Goal: Task Accomplishment & Management: Complete application form

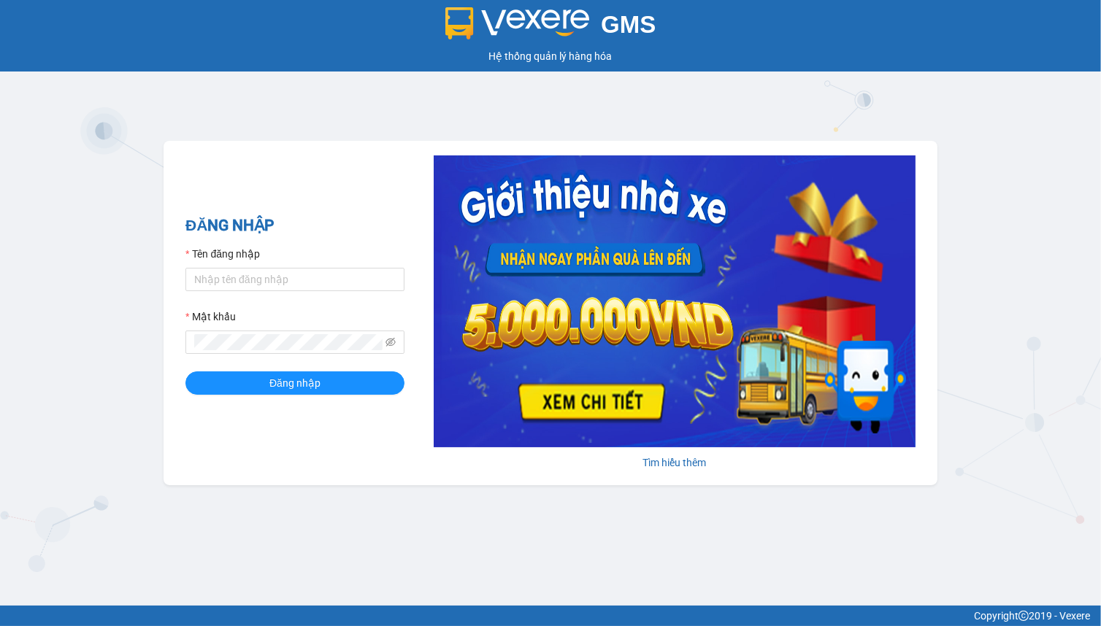
type input "hien.phuchai"
click at [185, 372] on button "Đăng nhập" at bounding box center [294, 383] width 219 height 23
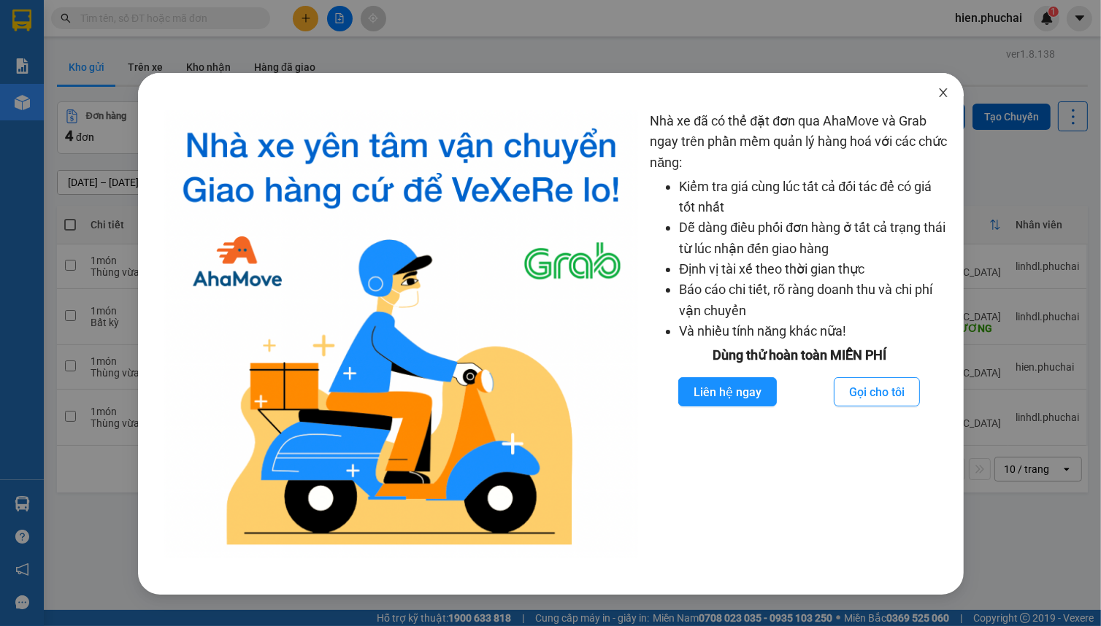
click at [948, 101] on span "Close" at bounding box center [943, 93] width 41 height 41
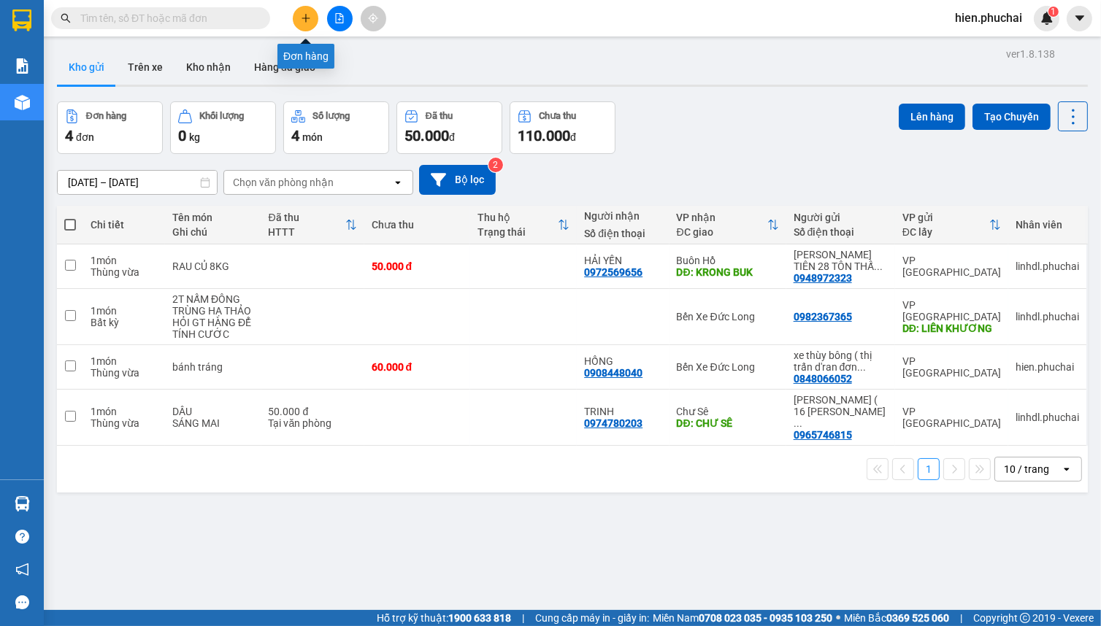
click at [299, 20] on button at bounding box center [306, 19] width 26 height 26
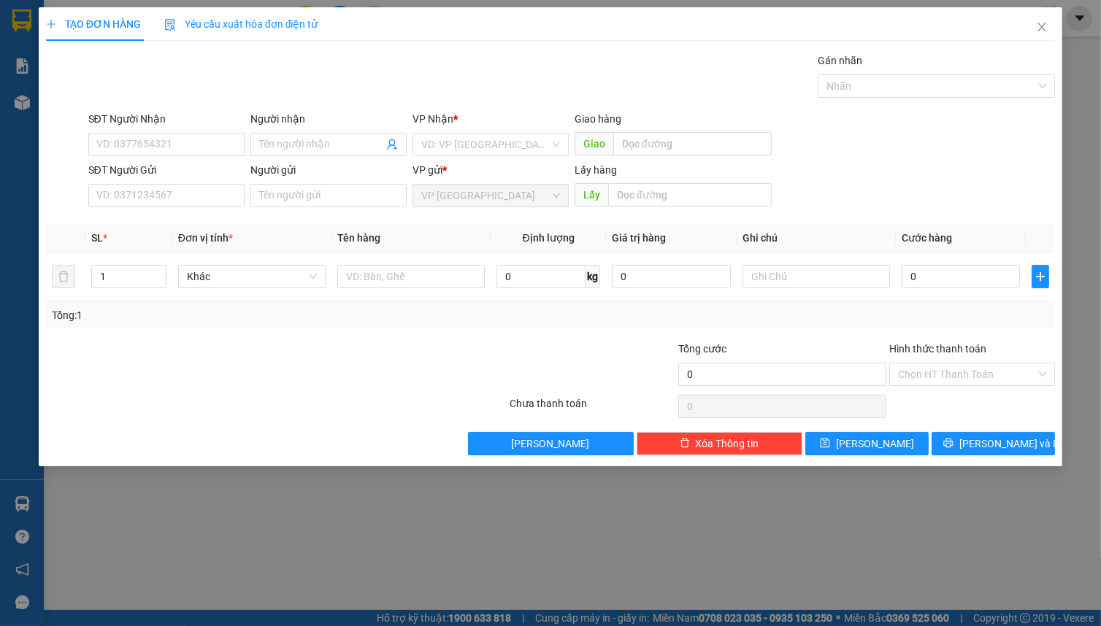
click at [723, 102] on div "Gói vận chuyển * Tiêu chuẩn Gán nhãn Nhãn" at bounding box center [571, 78] width 973 height 51
click at [178, 199] on input "SĐT Người Gửi" at bounding box center [166, 195] width 156 height 23
click at [274, 66] on div "Gói vận chuyển * Tiêu chuẩn Gán nhãn Nhãn" at bounding box center [571, 78] width 973 height 51
click at [207, 184] on input "SĐT Người Gửi" at bounding box center [166, 195] width 156 height 23
type input "0326612127"
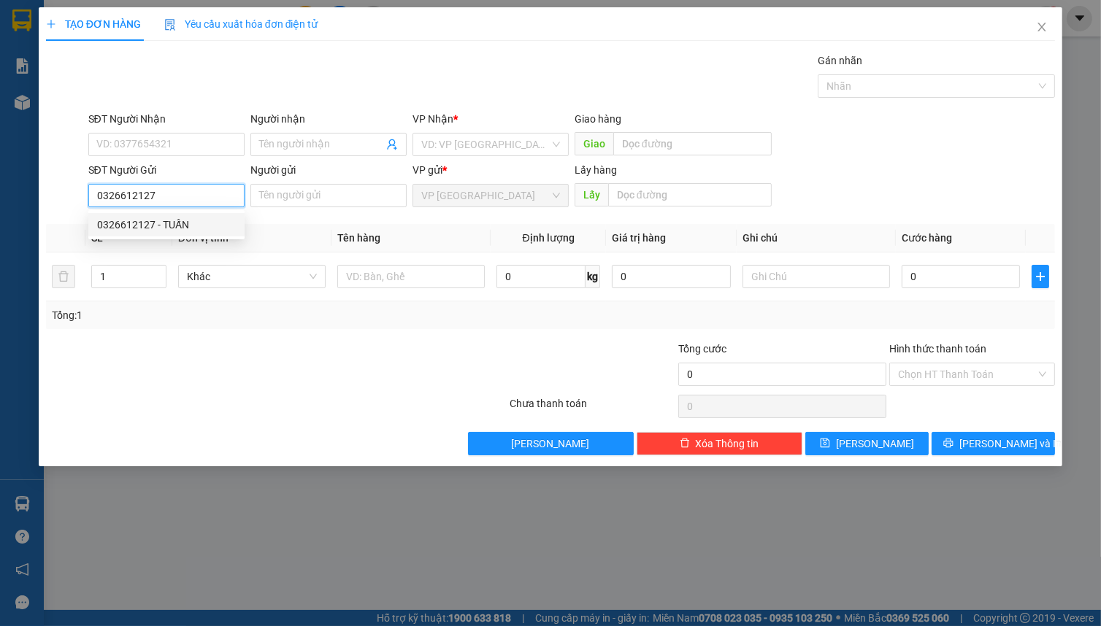
click at [170, 220] on div "0326612127 - TUẤN" at bounding box center [166, 225] width 139 height 16
type input "0972812179"
type input "CHÂU"
type input "TUẤN"
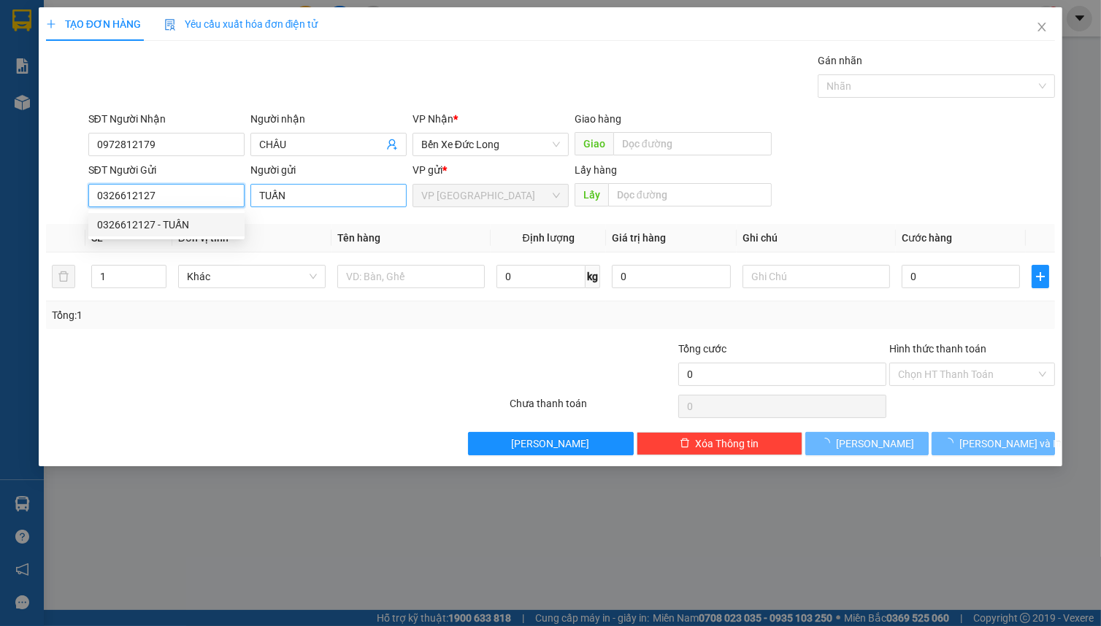
type input "50.000"
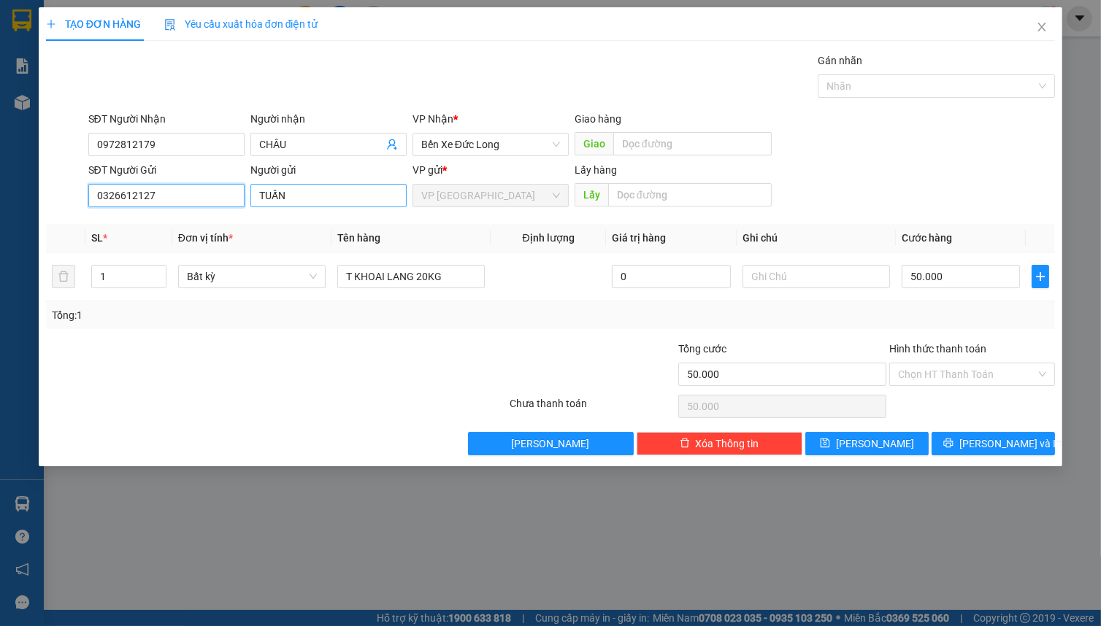
type input "0326612127"
click at [335, 200] on input "TUẤN" at bounding box center [328, 195] width 156 height 23
type input "T"
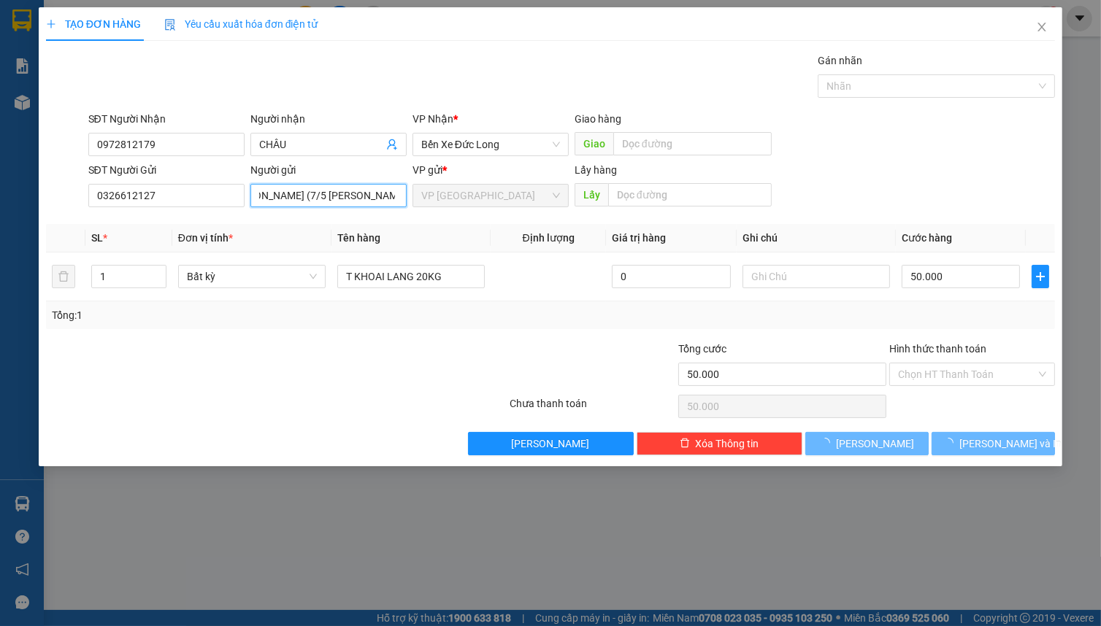
scroll to position [0, 36]
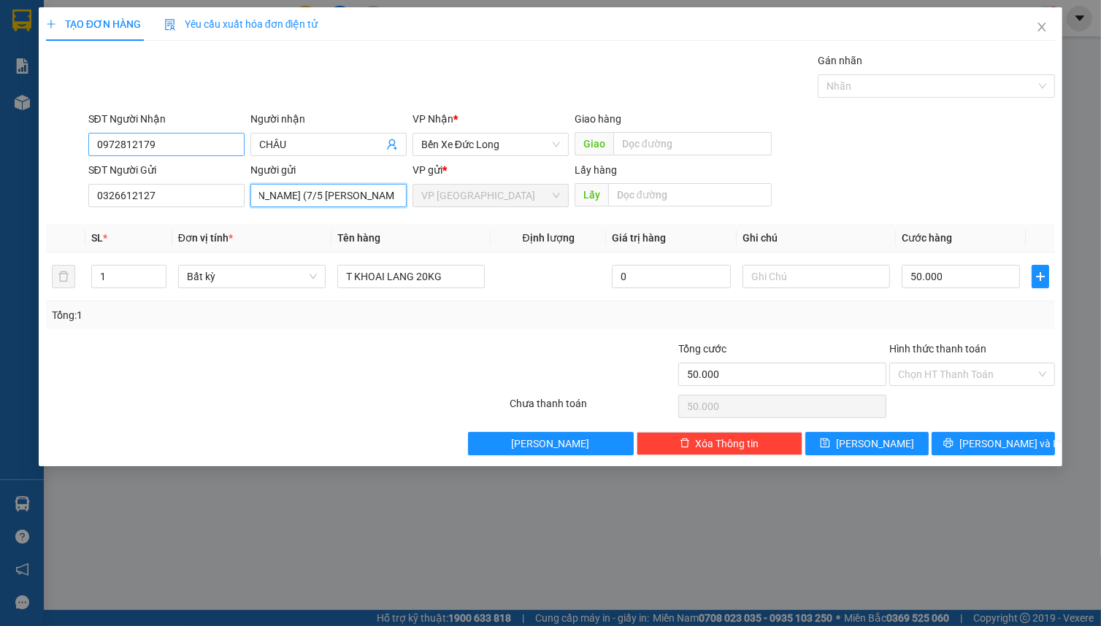
type input "[PERSON_NAME] (7/5 [PERSON_NAME])"
click at [219, 136] on input "0972812179" at bounding box center [166, 144] width 156 height 23
click at [177, 173] on div "0972812179 - CHÂU" at bounding box center [166, 174] width 139 height 16
click at [243, 274] on span "Bất kỳ" at bounding box center [252, 277] width 130 height 22
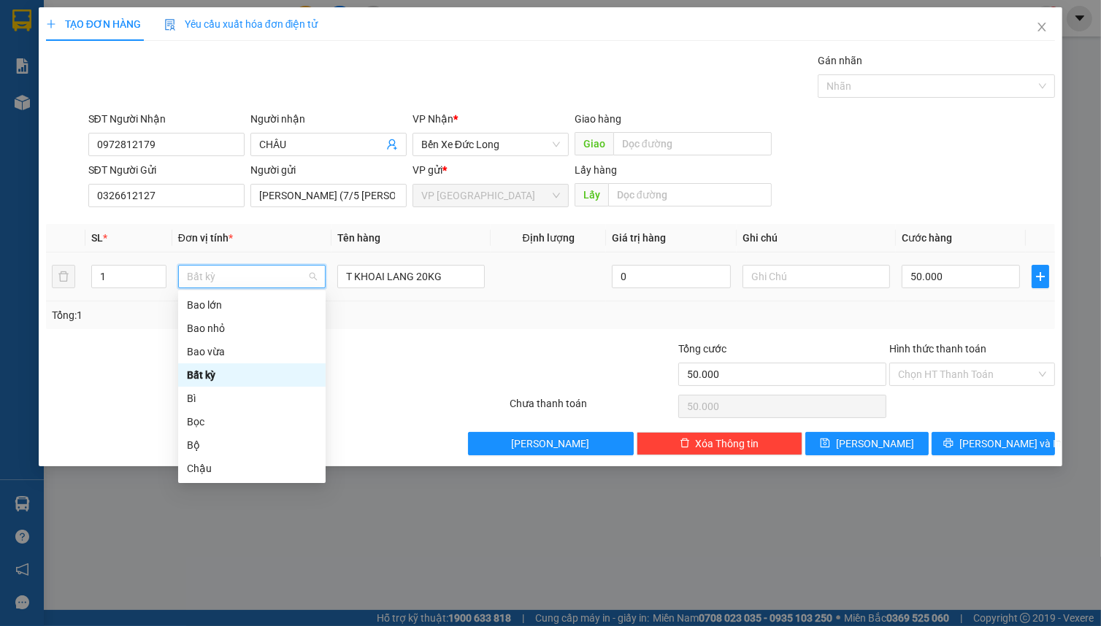
type input "T"
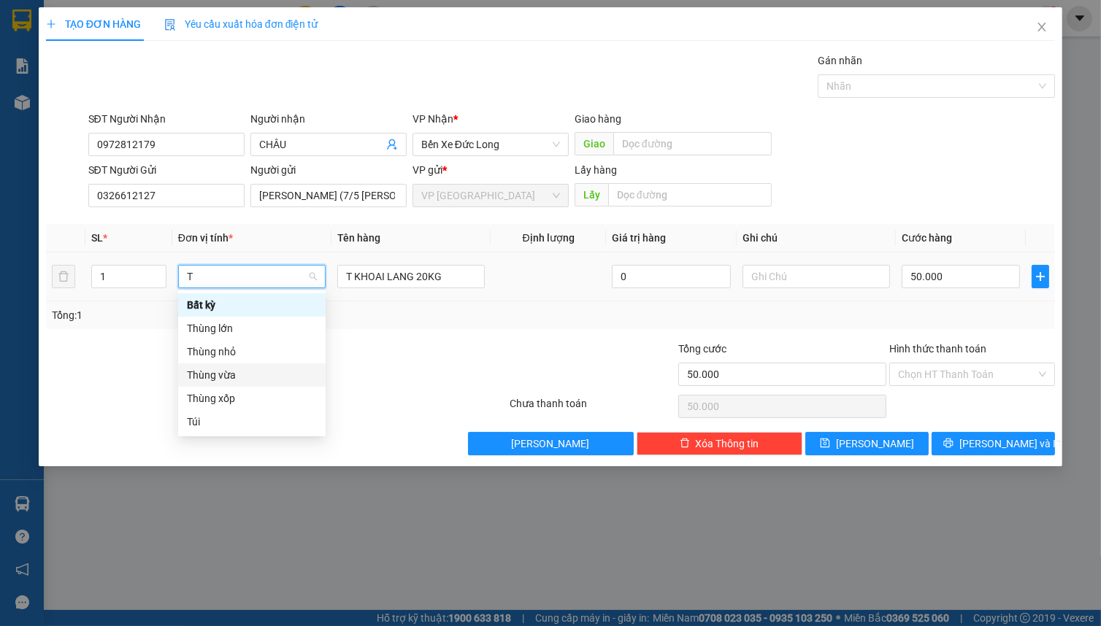
click at [222, 380] on div "Thùng vừa" at bounding box center [252, 375] width 130 height 16
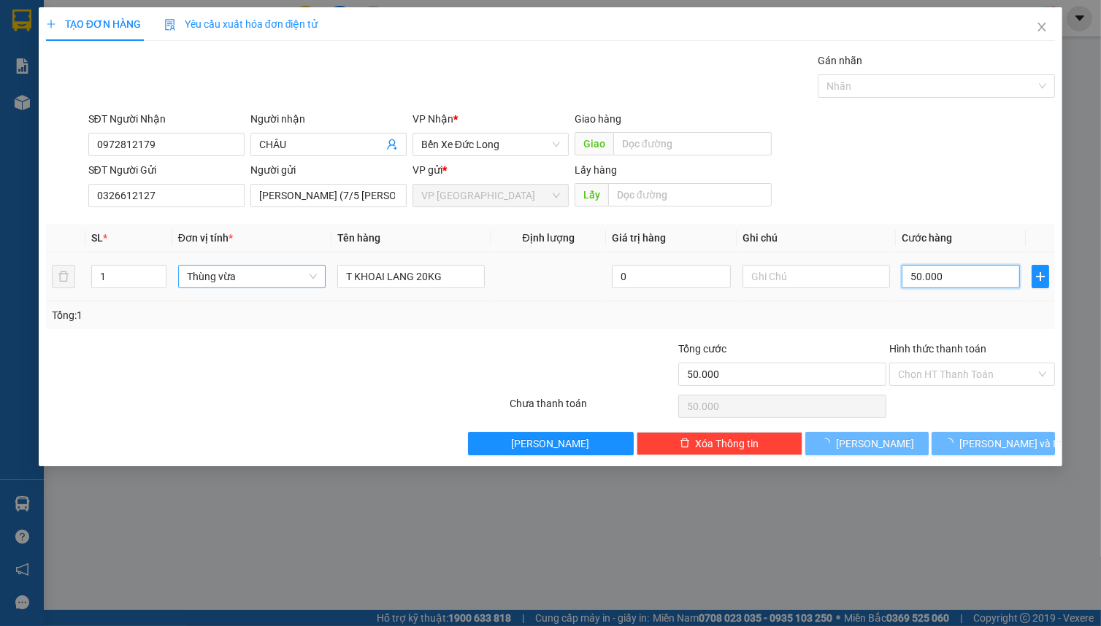
click at [965, 273] on input "50.000" at bounding box center [960, 276] width 118 height 23
type input "0"
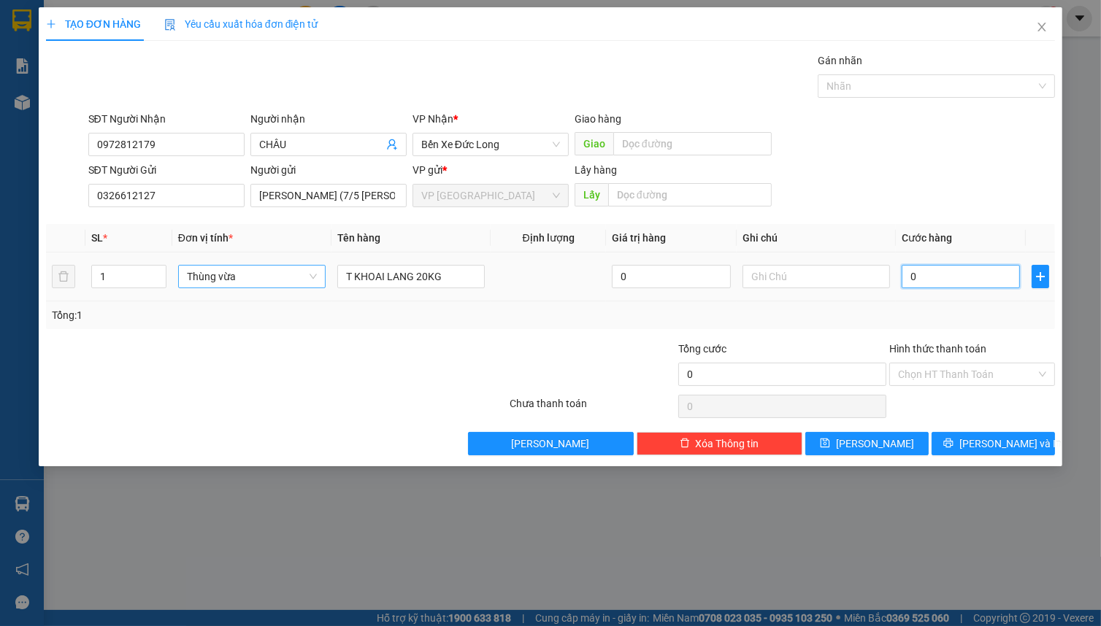
type input "5"
type input "05"
type input "50"
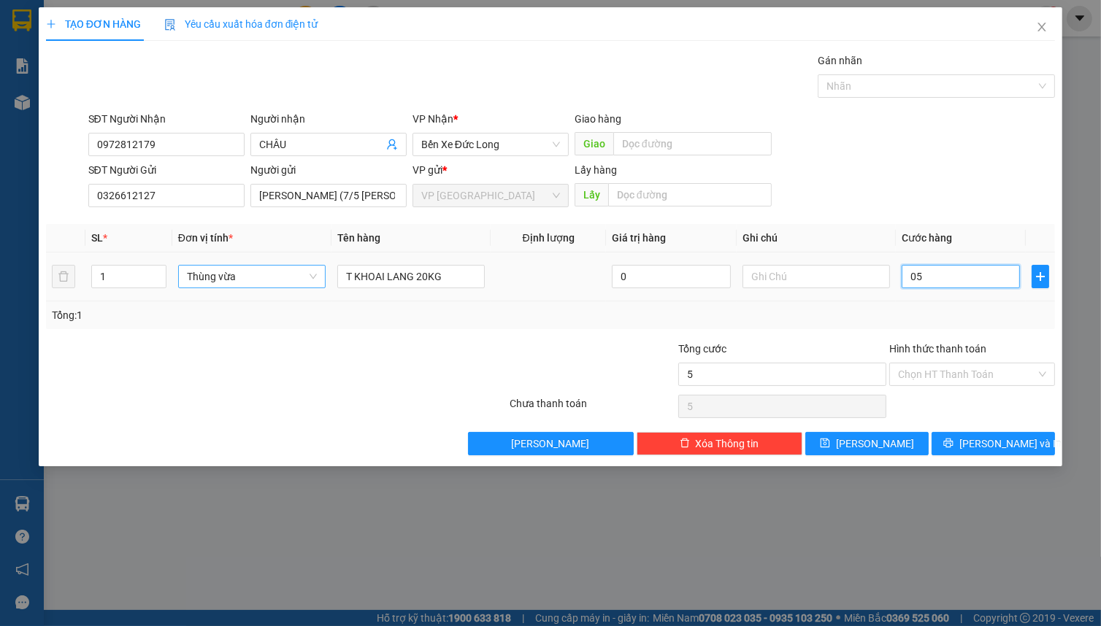
type input "050"
type input "500"
type input "0.500"
type input "5.000"
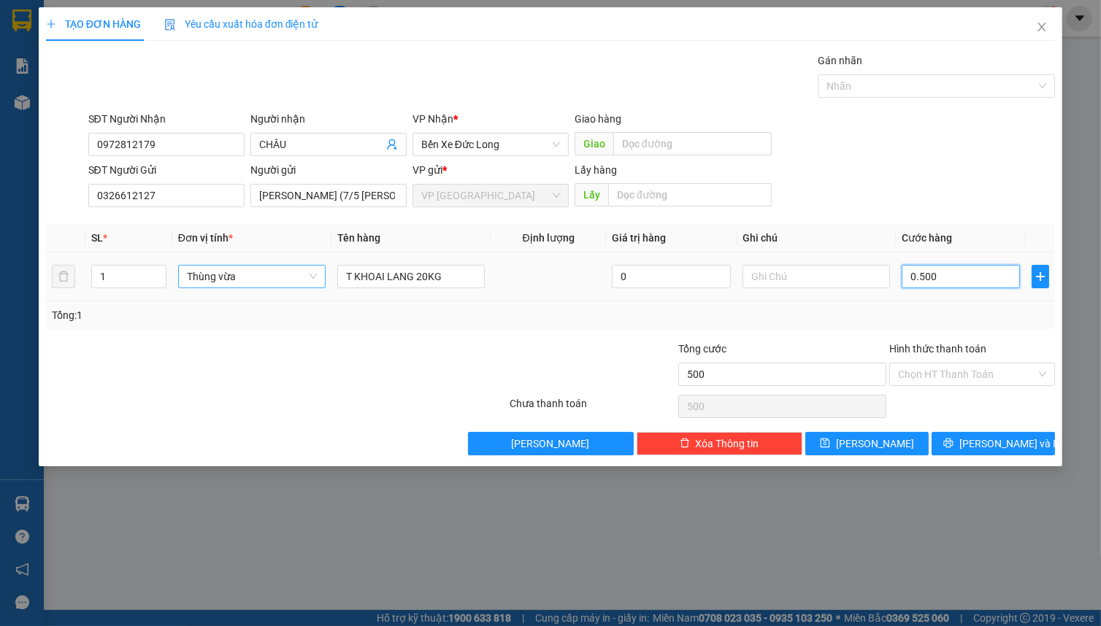
type input "5.000"
type input "05.000"
type input "50.000"
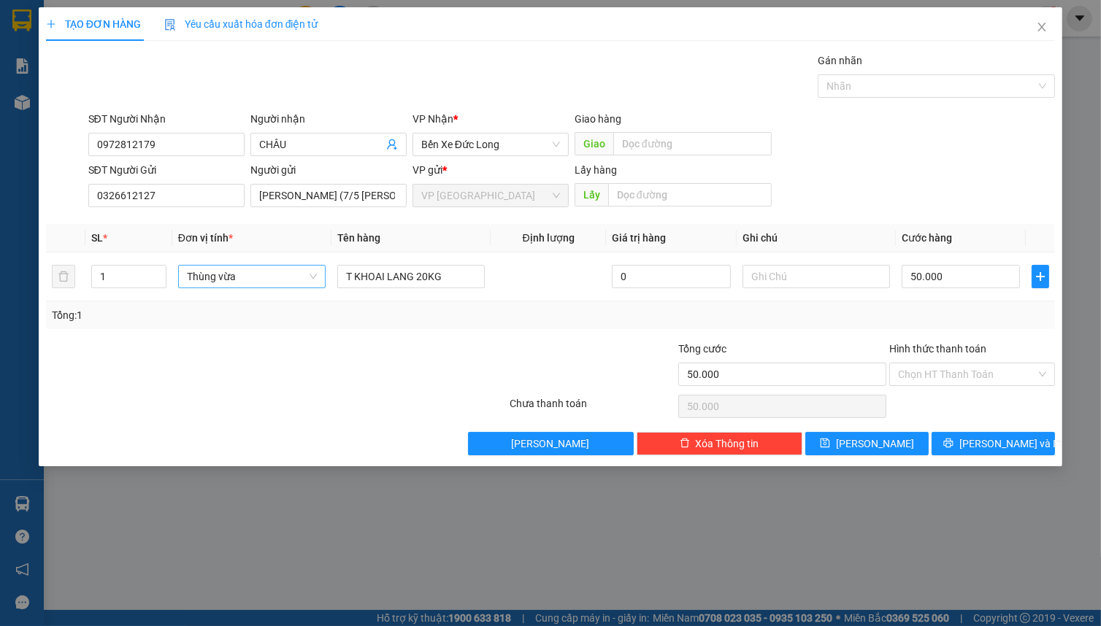
click at [899, 197] on div "SĐT Người Gửi 0326612127 Người gửi [PERSON_NAME] (7/5 [PERSON_NAME]) VP gửi * V…" at bounding box center [571, 187] width 973 height 51
click at [966, 437] on button "[PERSON_NAME] và In" at bounding box center [992, 443] width 123 height 23
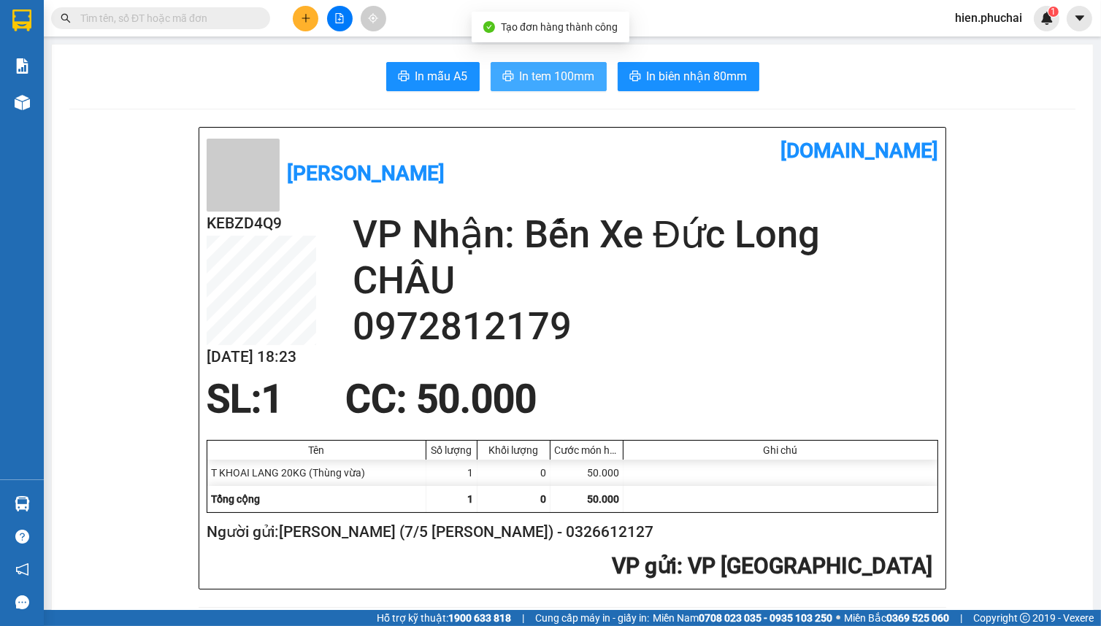
click at [523, 82] on span "In tem 100mm" at bounding box center [557, 76] width 75 height 18
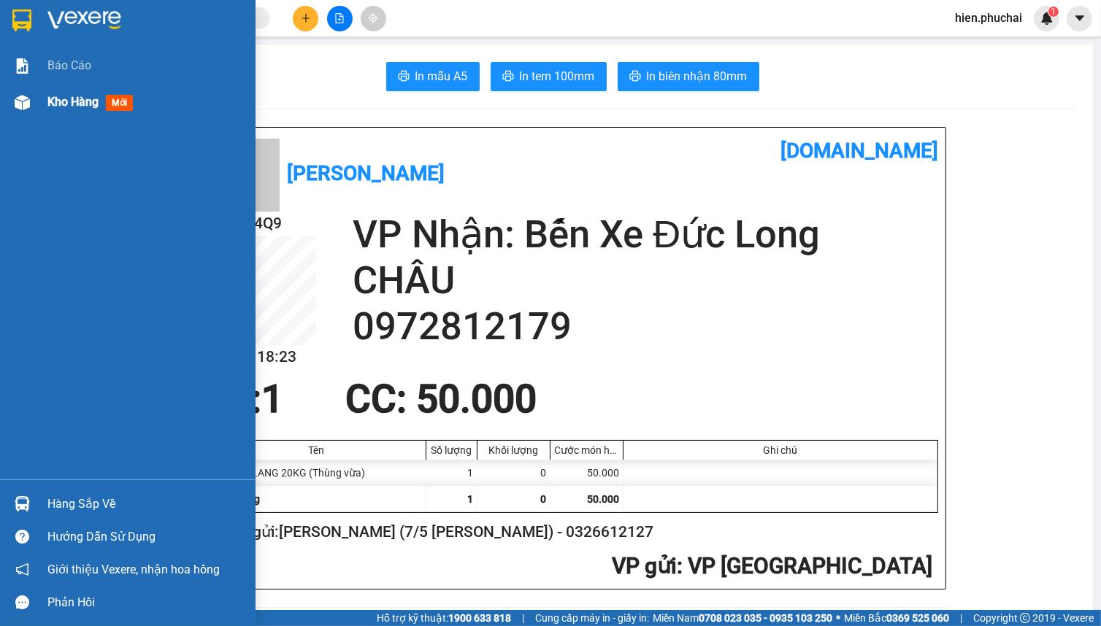
click at [102, 99] on div "Kho hàng mới" at bounding box center [92, 102] width 91 height 18
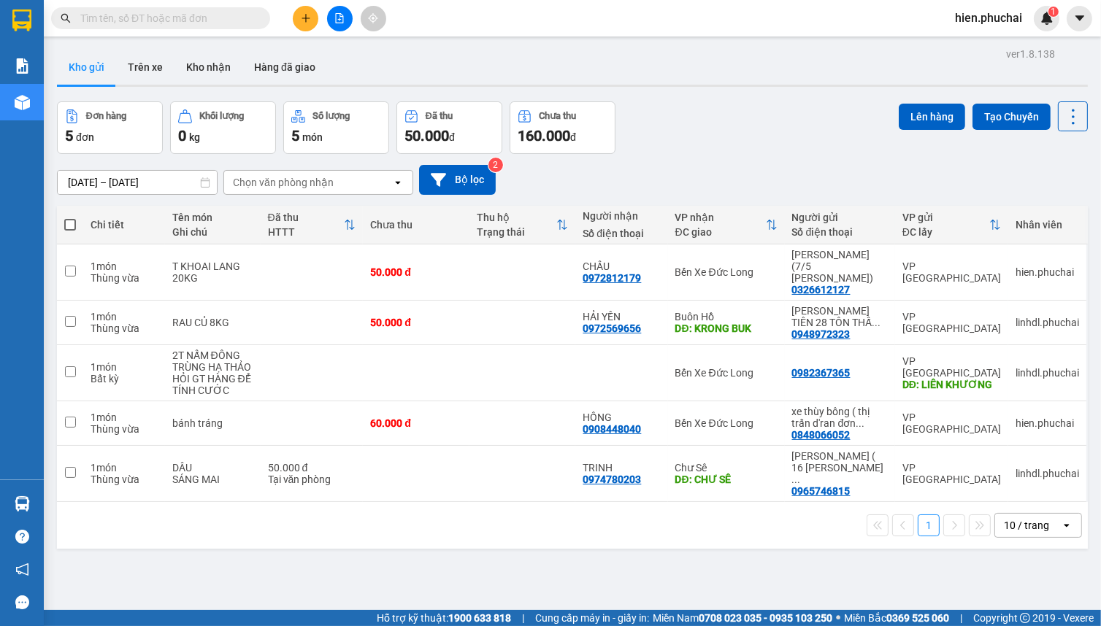
click at [999, 21] on span "hien.phuchai" at bounding box center [988, 18] width 91 height 18
click at [991, 47] on span "Đăng xuất" at bounding box center [996, 45] width 61 height 16
